Goal: Understand process/instructions: Learn how to perform a task or action

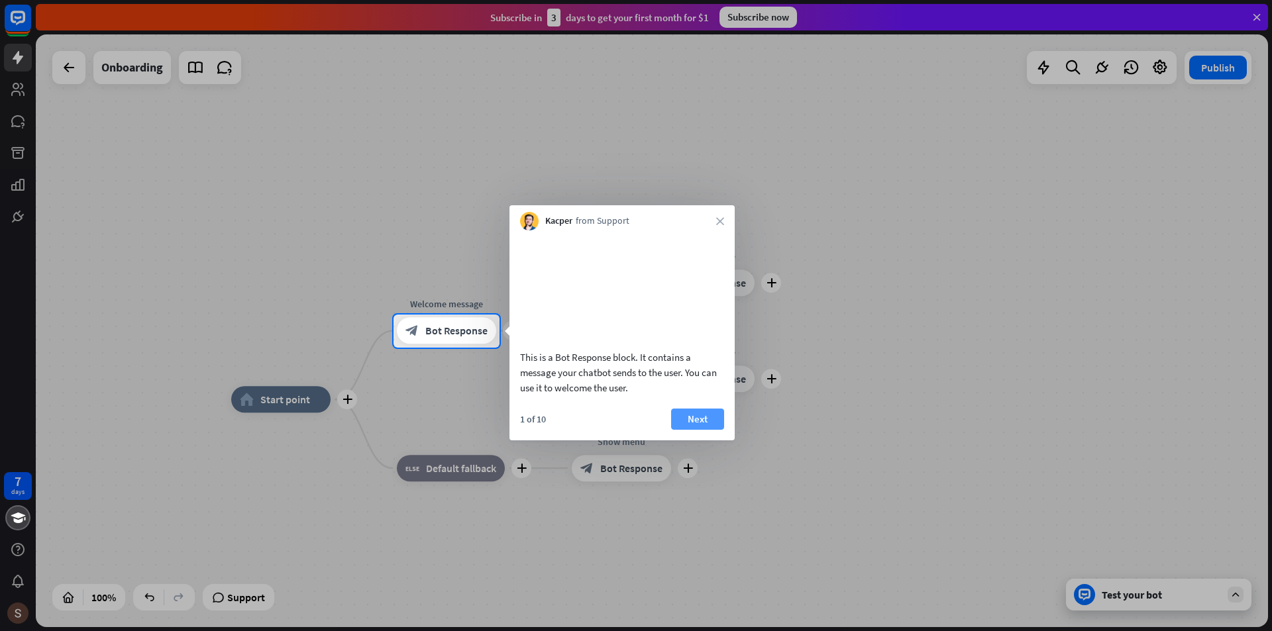
click at [692, 430] on button "Next" at bounding box center [697, 419] width 53 height 21
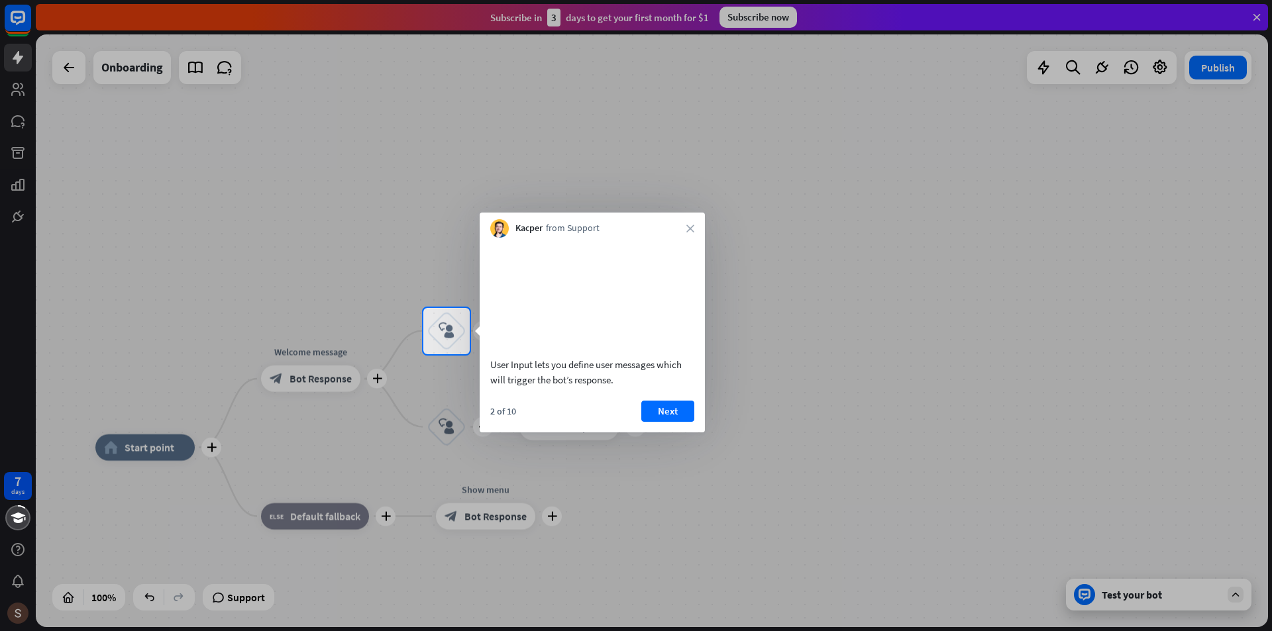
click at [686, 422] on button "Next" at bounding box center [667, 411] width 53 height 21
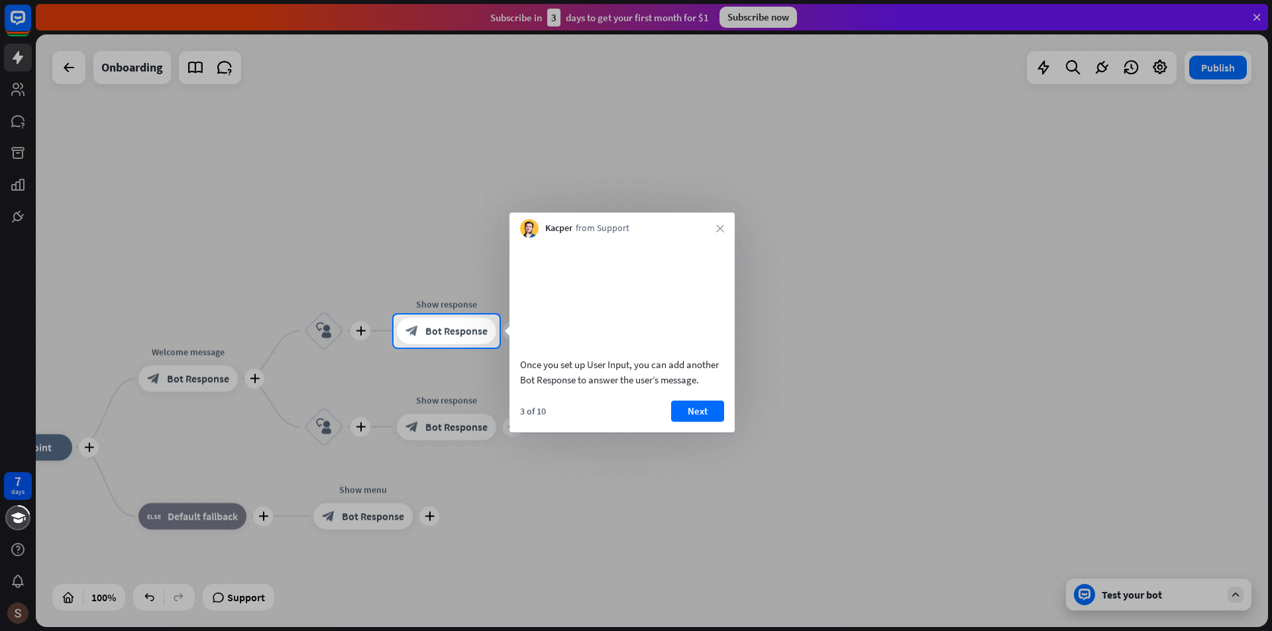
click at [686, 422] on button "Next" at bounding box center [697, 411] width 53 height 21
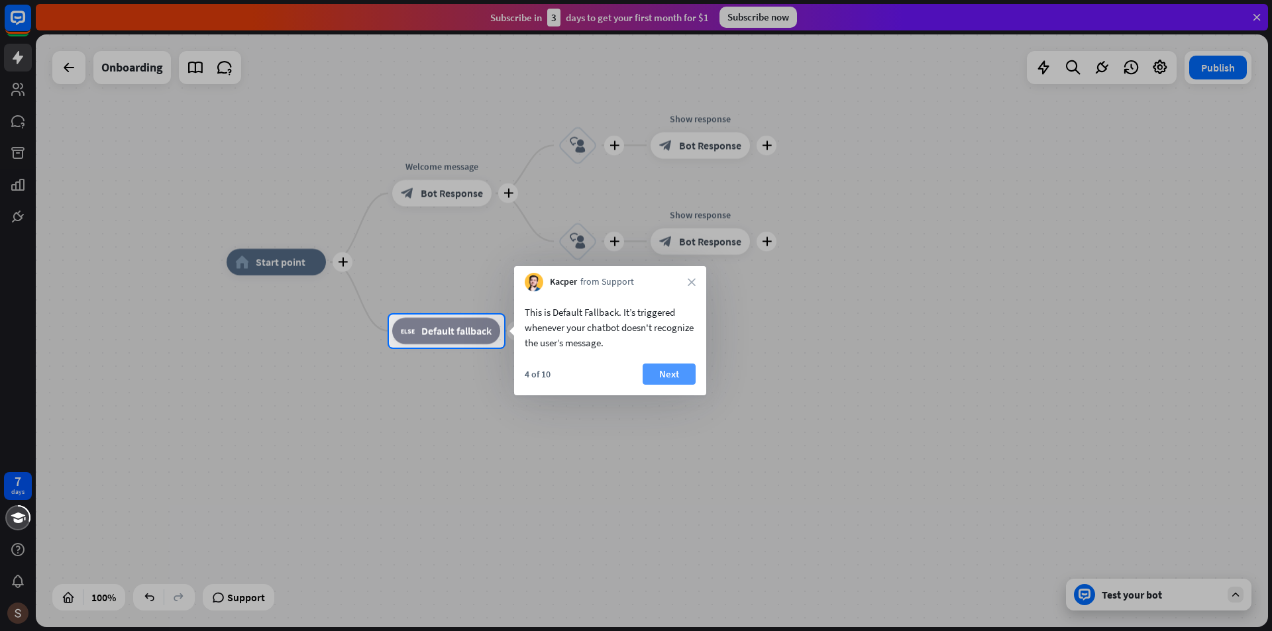
click at [679, 380] on button "Next" at bounding box center [669, 374] width 53 height 21
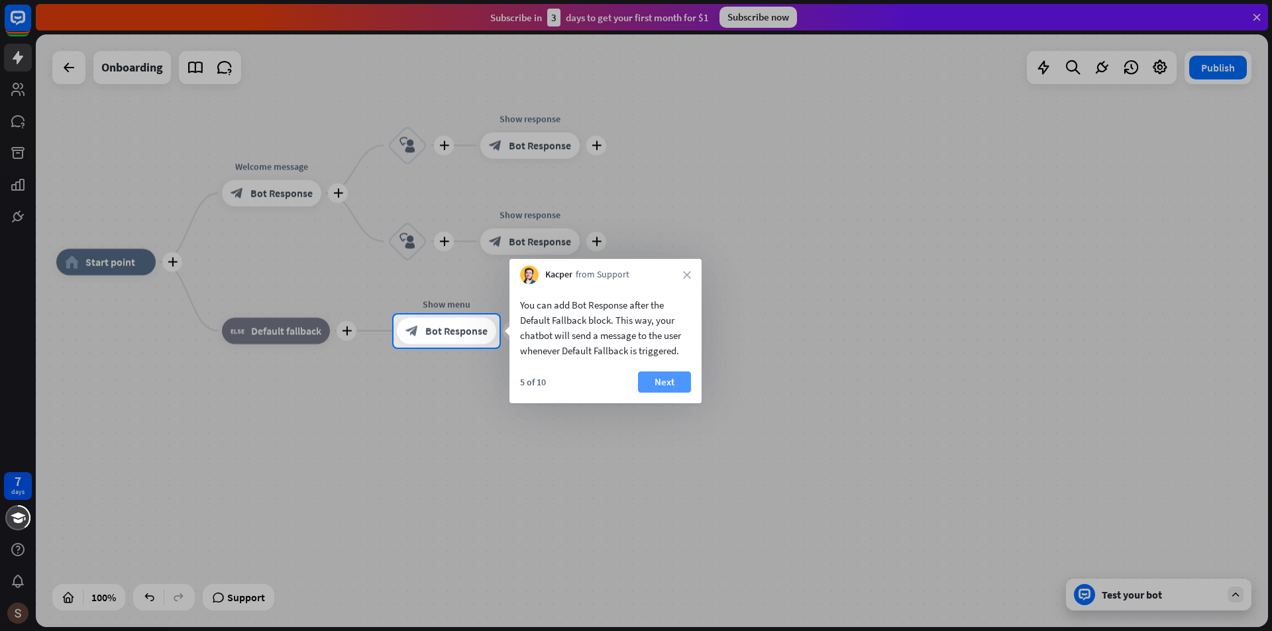
click at [675, 384] on button "Next" at bounding box center [664, 382] width 53 height 21
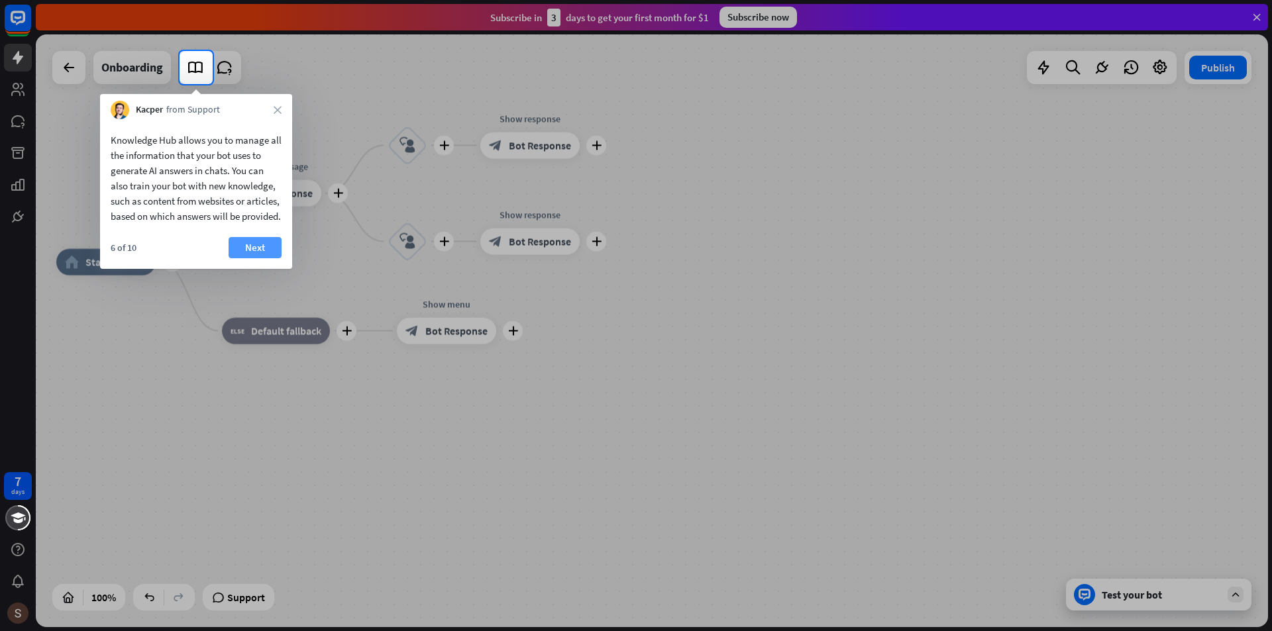
click at [252, 258] on button "Next" at bounding box center [255, 247] width 53 height 21
click at [252, 259] on div "plus home_2 Start point plus Welcome message block_bot_response Bot Response pl…" at bounding box center [652, 330] width 1232 height 593
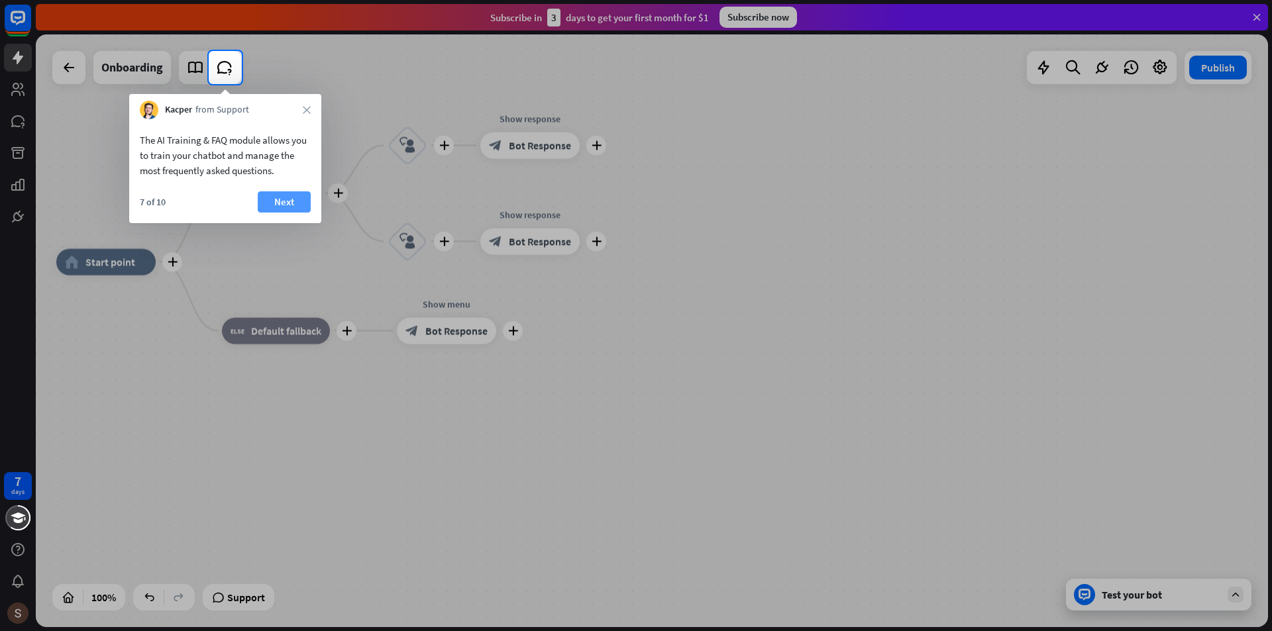
click at [267, 195] on button "Next" at bounding box center [284, 201] width 53 height 21
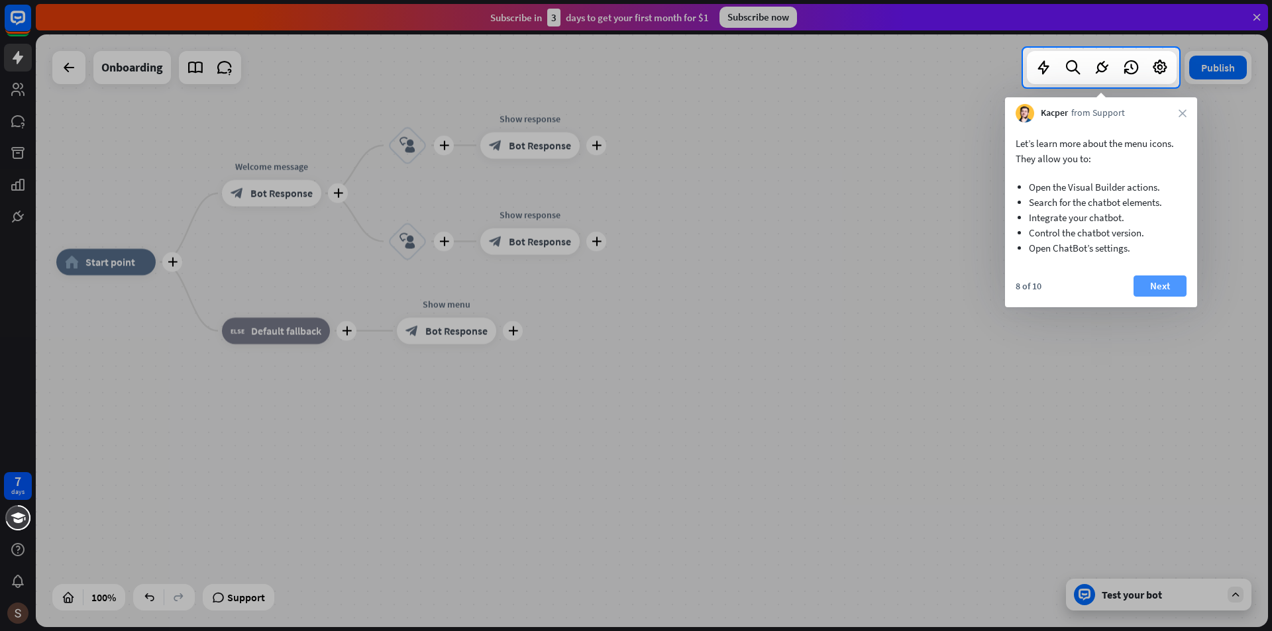
click at [1169, 285] on button "Next" at bounding box center [1159, 286] width 53 height 21
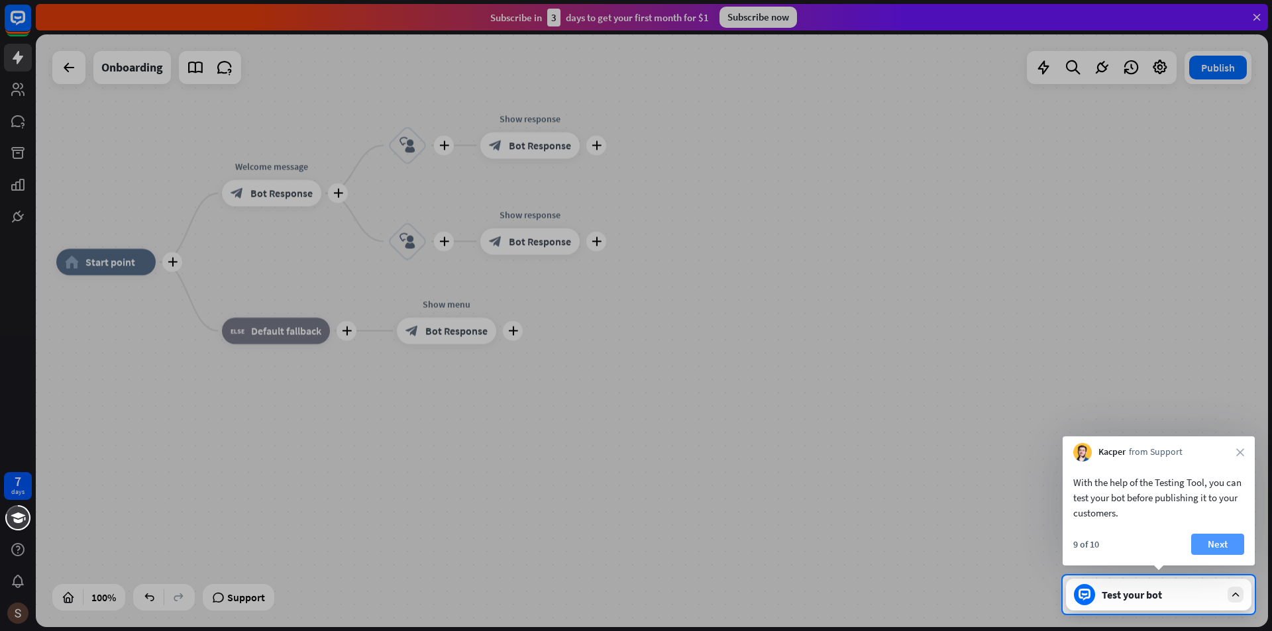
drag, startPoint x: 1201, startPoint y: 547, endPoint x: 1204, endPoint y: 528, distance: 19.4
click at [1201, 544] on button "Next" at bounding box center [1217, 544] width 53 height 21
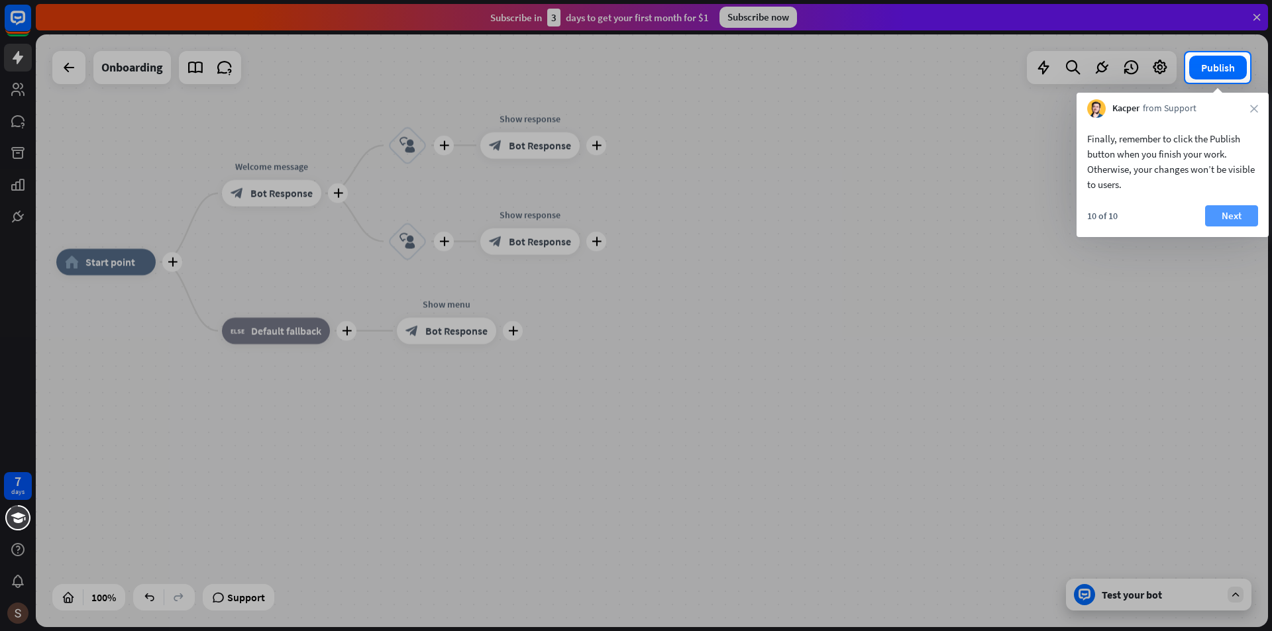
click at [1225, 223] on button "Next" at bounding box center [1231, 215] width 53 height 21
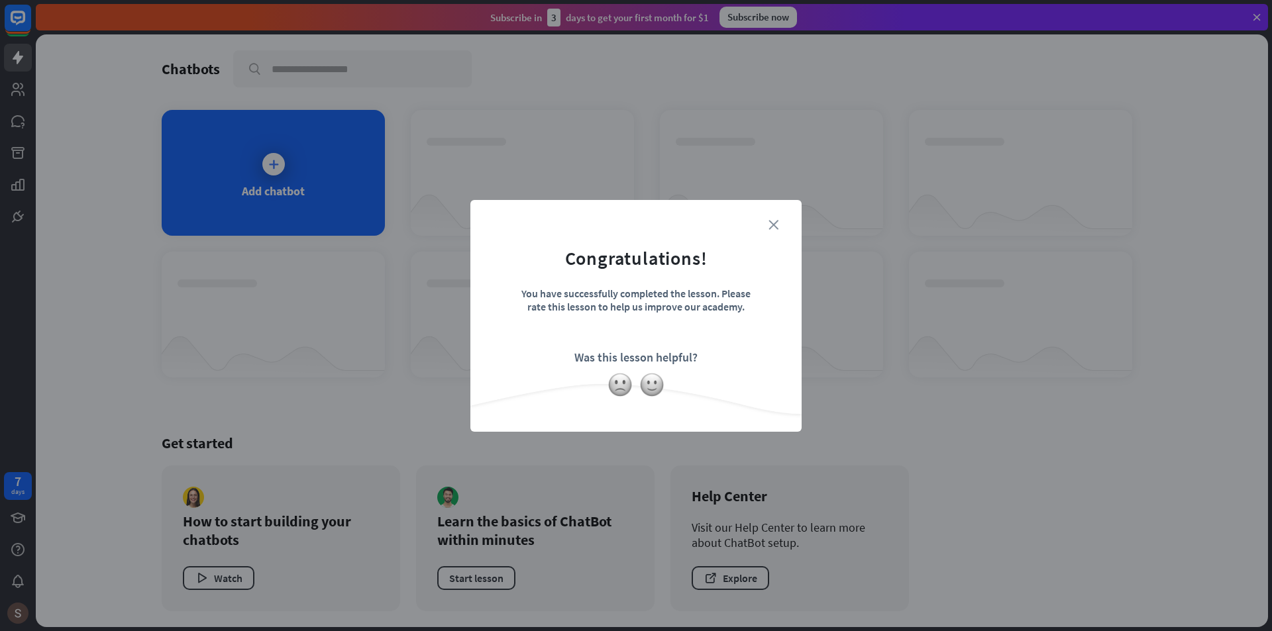
click at [769, 225] on icon "close" at bounding box center [773, 225] width 10 height 10
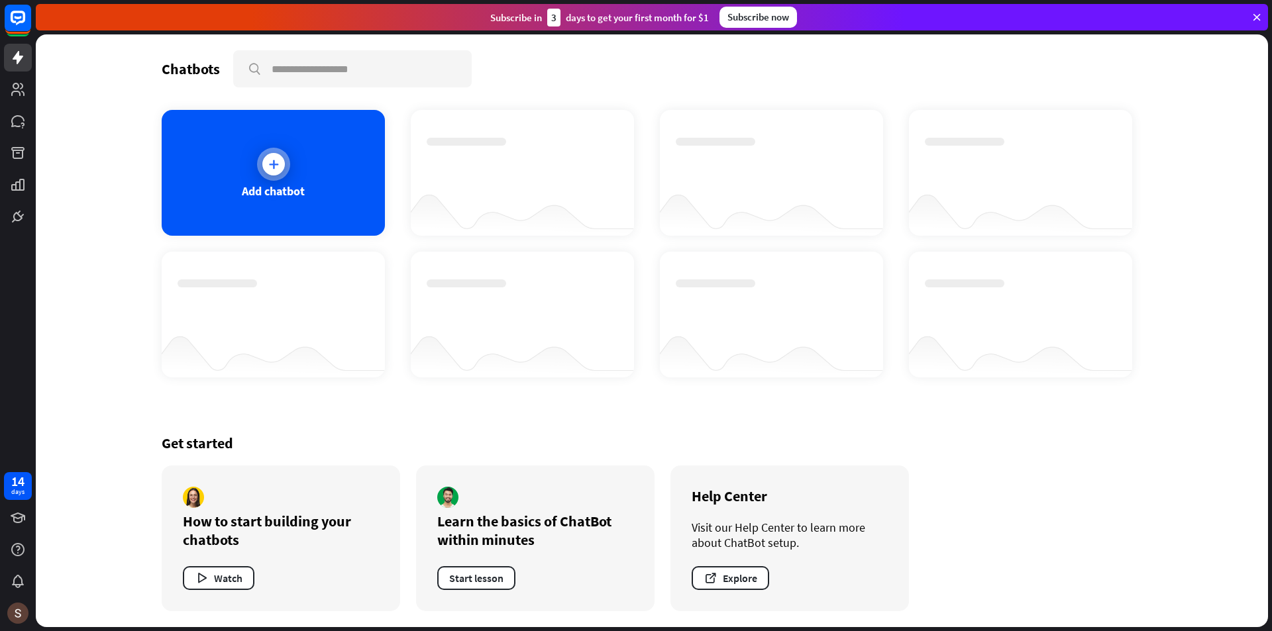
click at [267, 166] on icon at bounding box center [273, 164] width 13 height 13
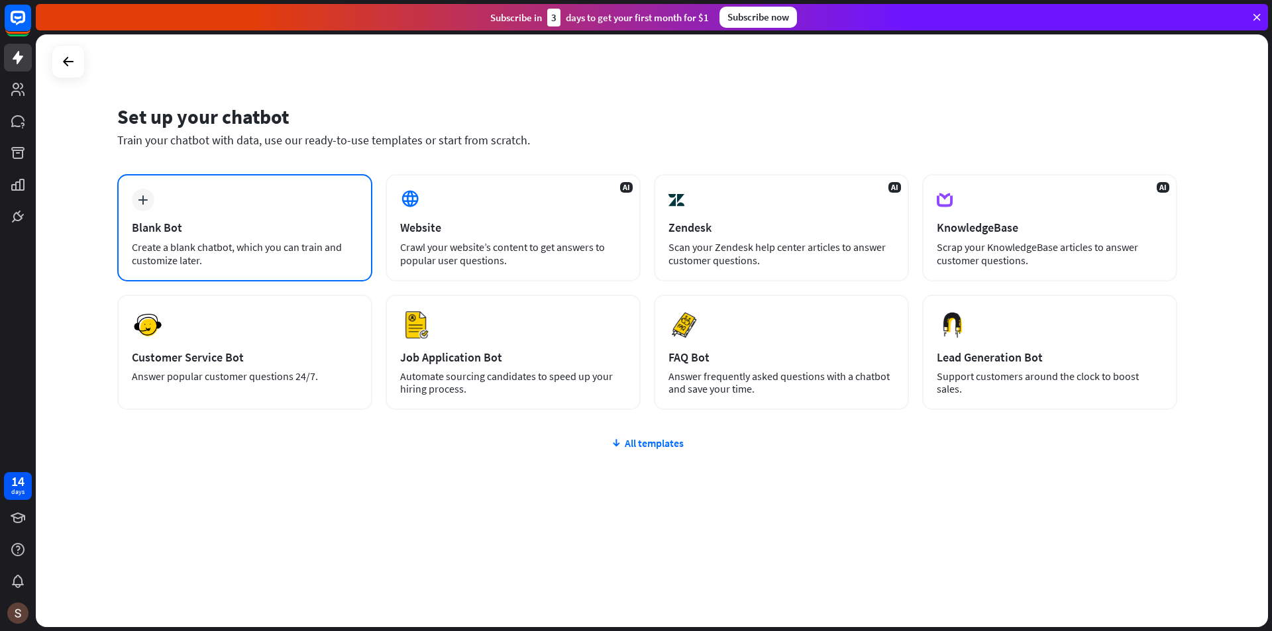
click at [239, 258] on div "Create a blank chatbot, which you can train and customize later." at bounding box center [245, 253] width 226 height 26
